Goal: Information Seeking & Learning: Learn about a topic

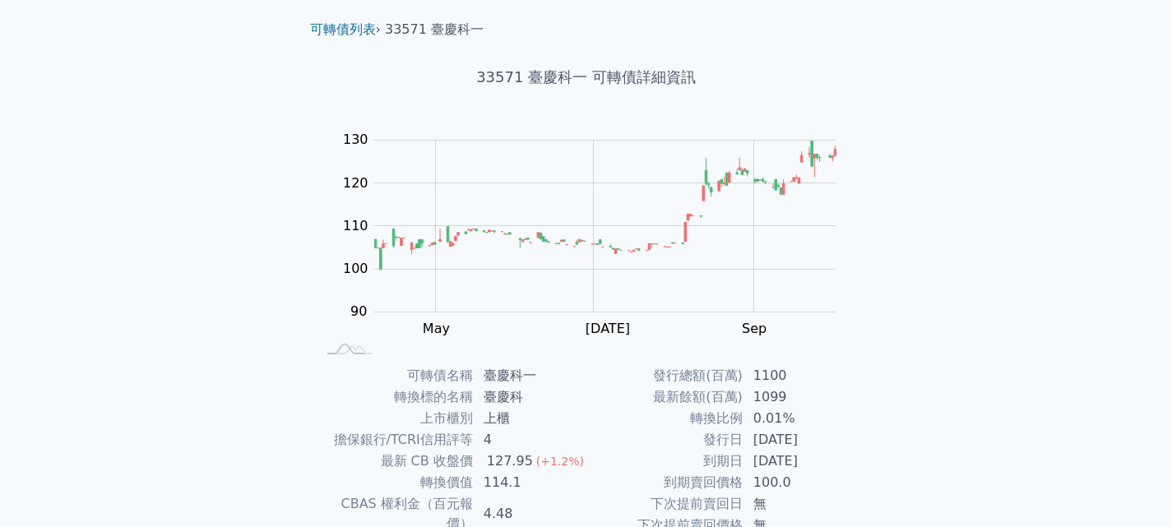
scroll to position [39, 0]
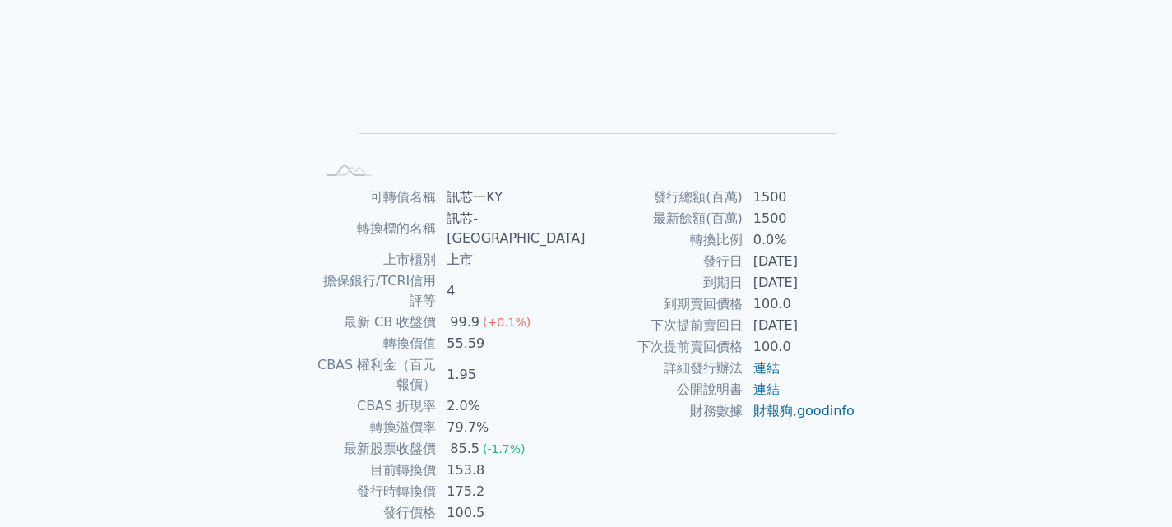
scroll to position [225, 0]
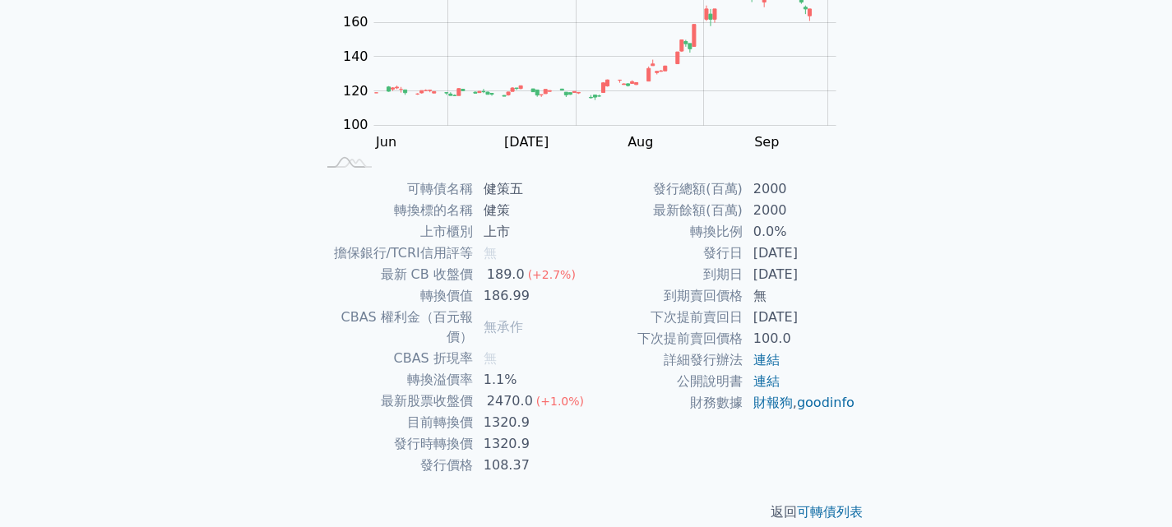
scroll to position [234, 0]
